Goal: Register for event/course

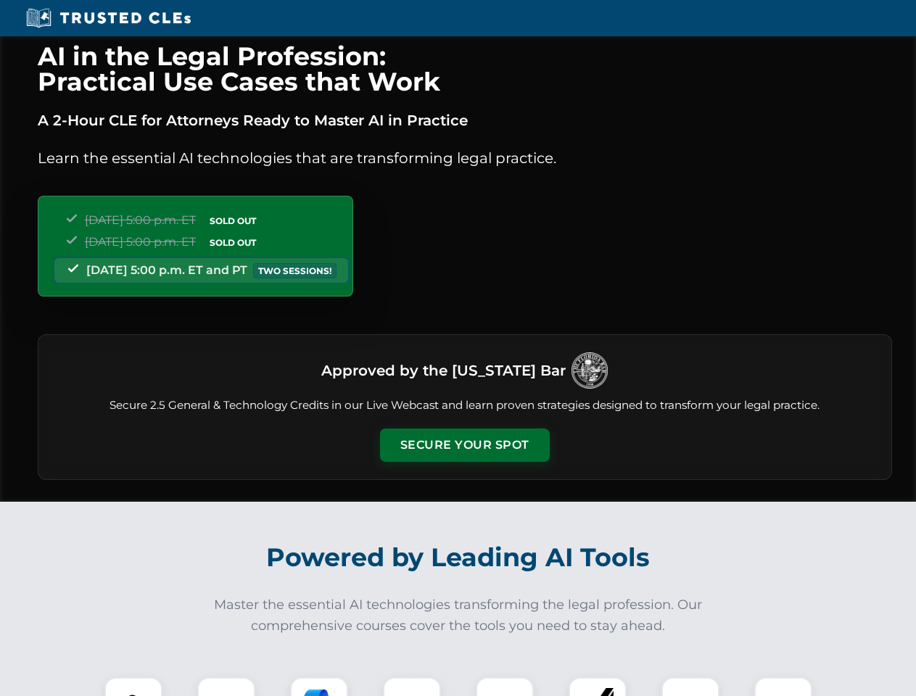
click at [464, 445] on button "Secure Your Spot" at bounding box center [465, 444] width 170 height 33
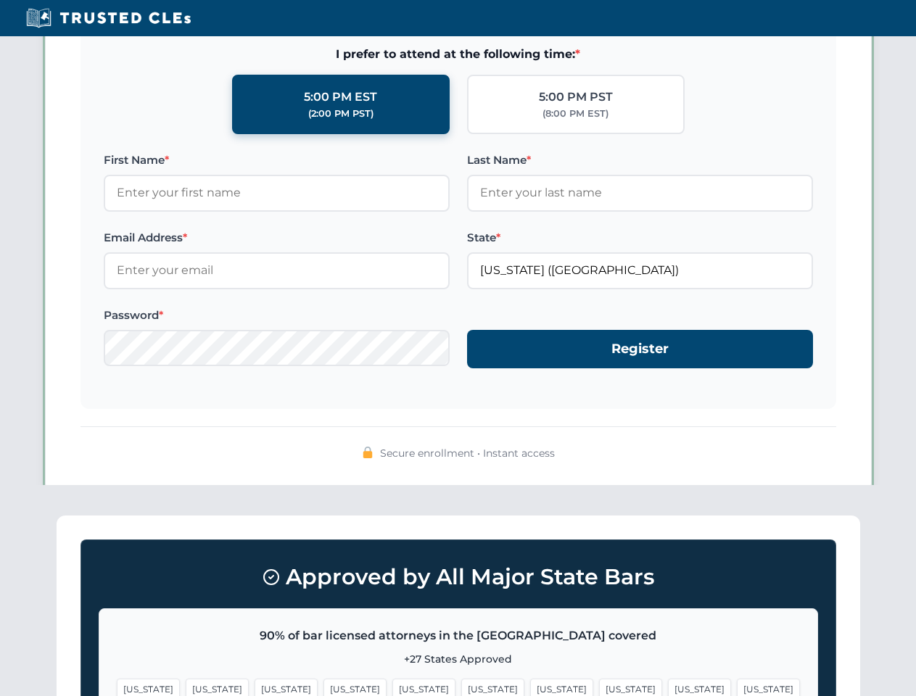
click at [668, 686] on span "[US_STATE]" at bounding box center [699, 688] width 63 height 21
